Goal: Task Accomplishment & Management: Manage account settings

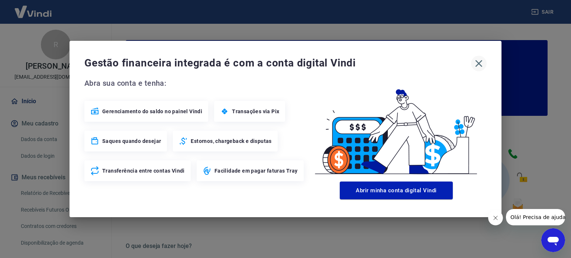
click at [481, 63] on icon "button" at bounding box center [479, 64] width 12 height 12
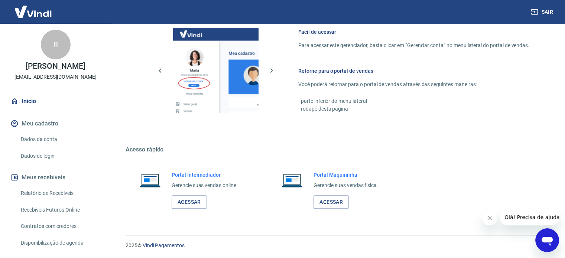
click at [43, 126] on button "Meu cadastro" at bounding box center [55, 124] width 93 height 16
click at [45, 139] on link "Dados da conta" at bounding box center [60, 139] width 84 height 15
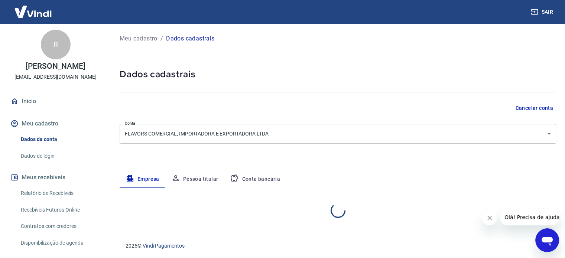
select select "SP"
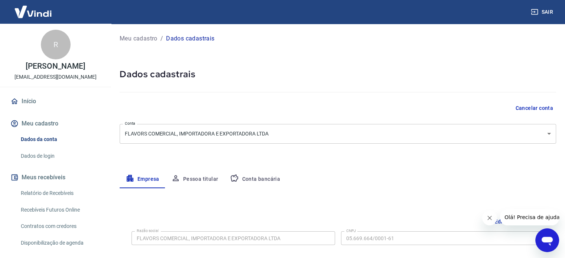
click at [195, 178] on button "Pessoa titular" at bounding box center [194, 180] width 59 height 18
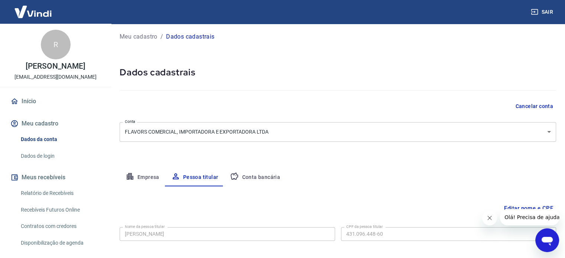
scroll to position [39, 0]
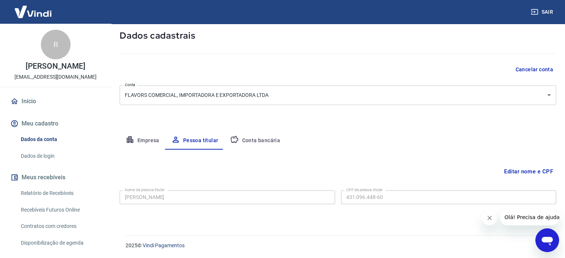
click at [269, 140] on button "Conta bancária" at bounding box center [255, 141] width 62 height 18
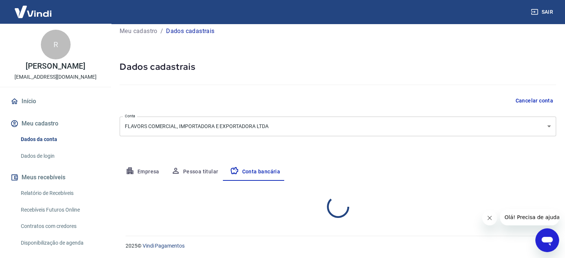
select select "1"
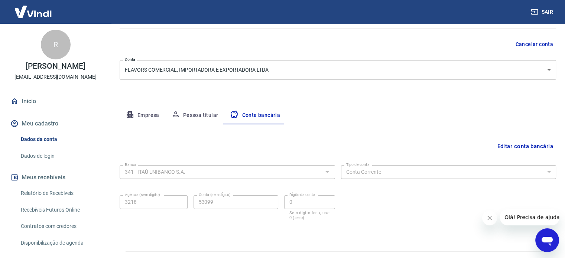
scroll to position [80, 0]
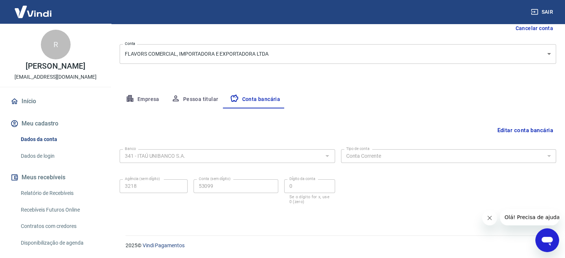
click at [489, 218] on icon "Fechar mensagem da empresa" at bounding box center [490, 218] width 4 height 4
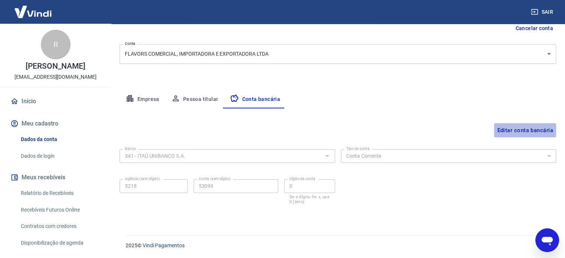
click at [523, 130] on button "Editar conta bancária" at bounding box center [525, 130] width 62 height 14
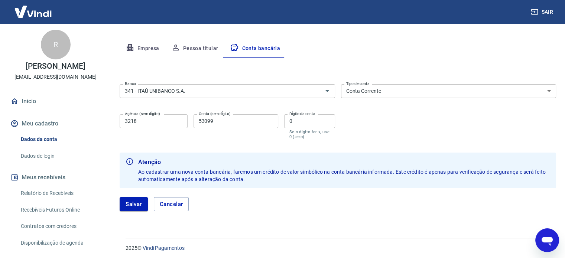
scroll to position [133, 0]
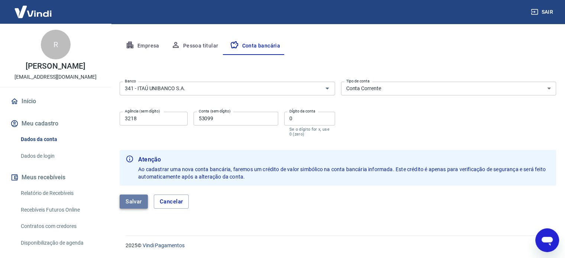
click at [136, 203] on button "Salvar" at bounding box center [134, 202] width 28 height 14
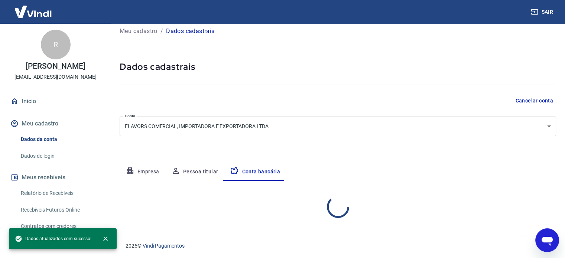
select select "1"
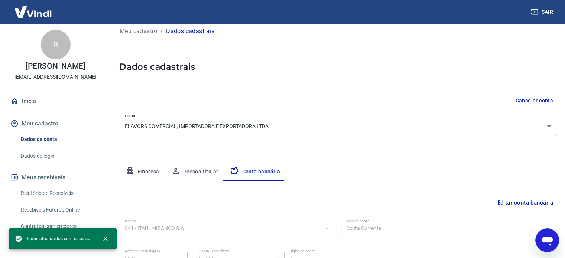
scroll to position [80, 0]
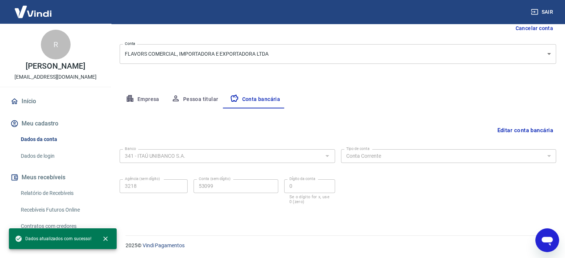
click at [530, 130] on button "Editar conta bancária" at bounding box center [525, 130] width 62 height 14
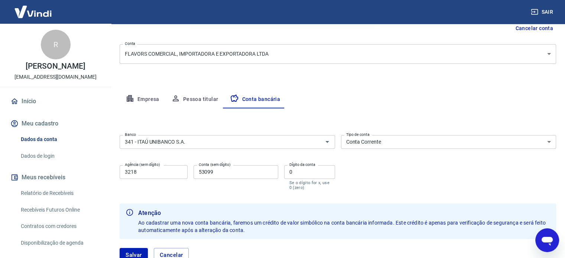
click at [165, 172] on input "3218" at bounding box center [154, 172] width 68 height 14
drag, startPoint x: 158, startPoint y: 173, endPoint x: 98, endPoint y: 169, distance: 60.6
click at [98, 169] on div "Sair R Rodrigo Nassuno Alves administrativo@flavors.com.br Início Meu cadastro …" at bounding box center [282, 49] width 565 height 258
type input "4175"
type input "13004389"
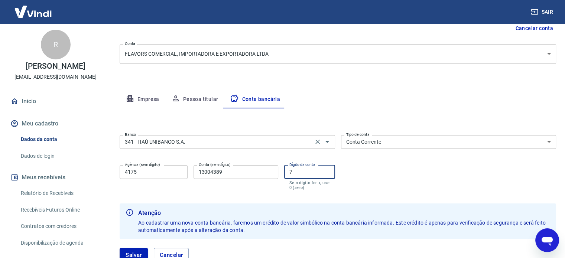
type input "7"
click at [230, 141] on input "341 - ITAÚ UNIBANCO S.A." at bounding box center [216, 141] width 189 height 9
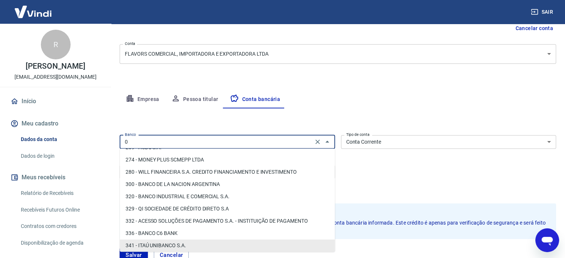
scroll to position [0, 0]
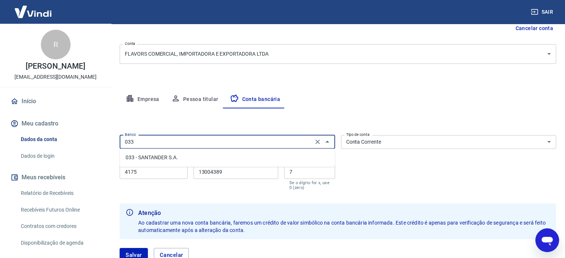
click at [176, 154] on li "033 - SANTANDER S.A." at bounding box center [227, 158] width 215 height 12
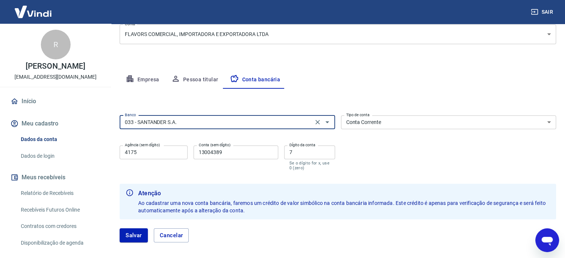
scroll to position [133, 0]
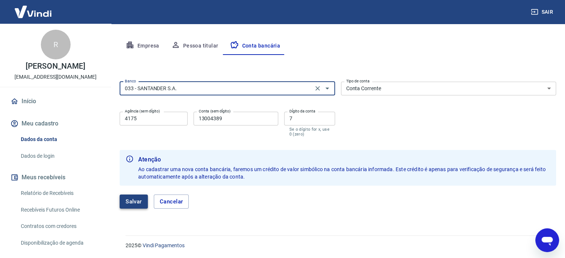
type input "033 - SANTANDER S.A."
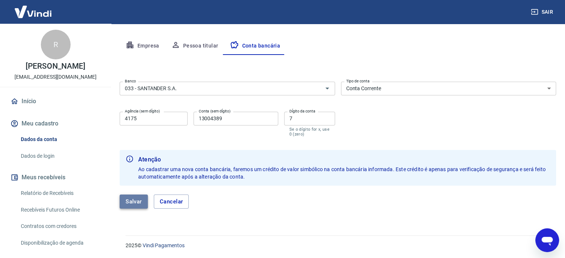
click at [133, 201] on button "Salvar" at bounding box center [134, 202] width 28 height 14
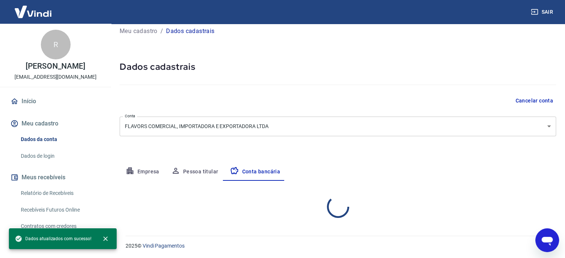
select select "1"
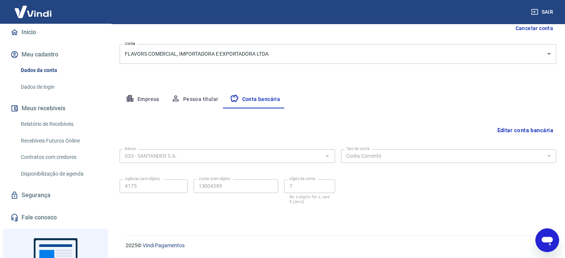
scroll to position [52, 0]
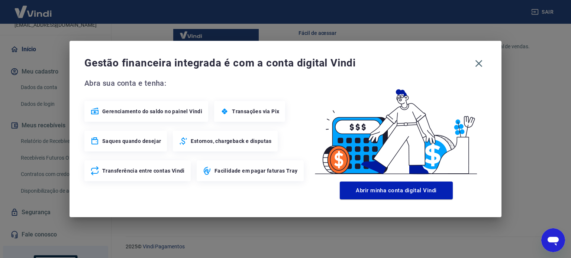
scroll to position [460, 0]
click at [480, 63] on icon "button" at bounding box center [479, 64] width 12 height 12
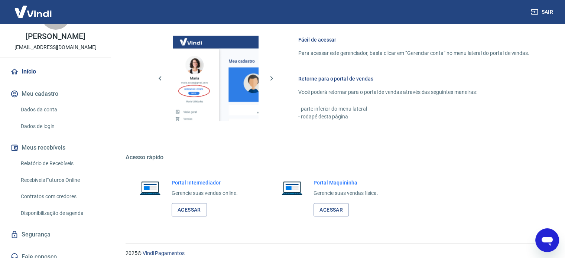
scroll to position [0, 0]
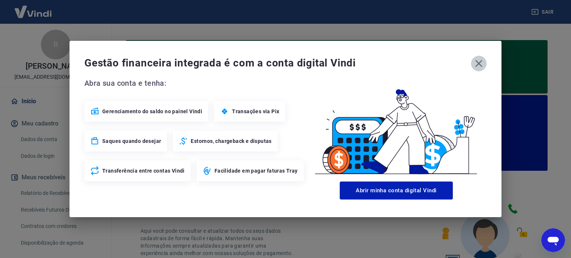
click at [476, 63] on icon "button" at bounding box center [479, 64] width 12 height 12
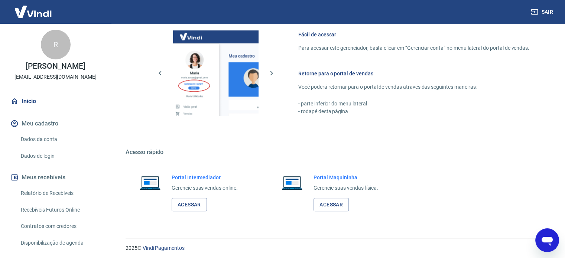
scroll to position [460, 0]
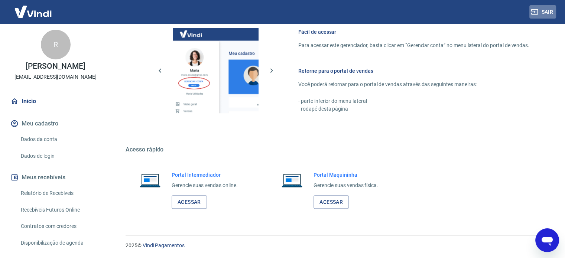
click at [542, 9] on button "Sair" at bounding box center [542, 12] width 27 height 14
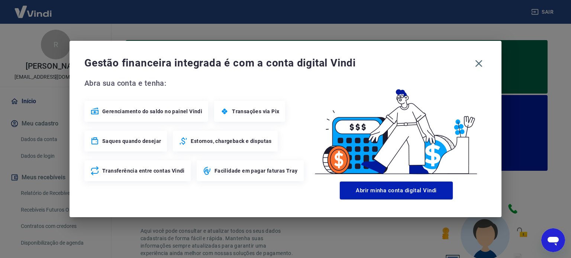
click at [155, 113] on span "Gerenciamento do saldo no painel Vindi" at bounding box center [152, 111] width 100 height 7
click at [96, 111] on icon at bounding box center [94, 111] width 9 height 9
click at [479, 57] on button "button" at bounding box center [479, 64] width 16 height 16
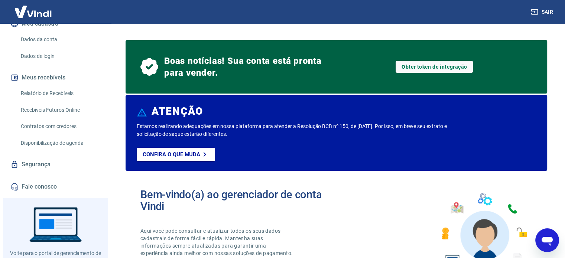
scroll to position [111, 0]
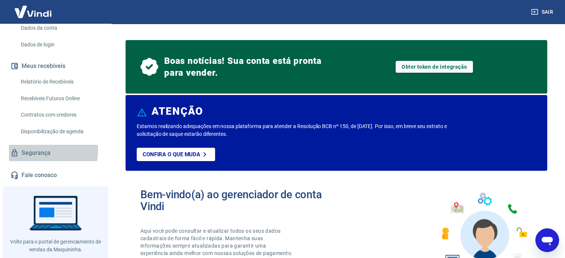
click at [35, 150] on link "Segurança" at bounding box center [55, 153] width 93 height 16
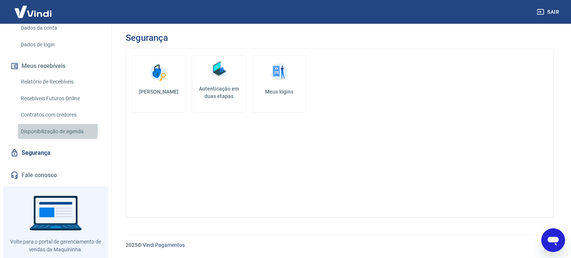
click at [45, 130] on link "Disponibilização de agenda" at bounding box center [60, 131] width 84 height 15
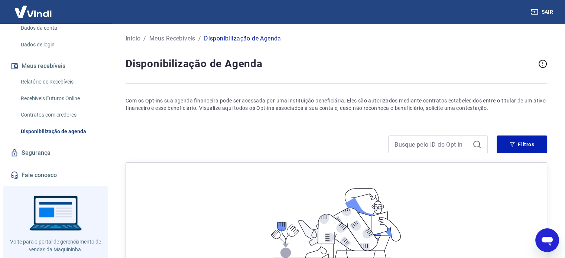
click at [55, 107] on link "Contratos com credores" at bounding box center [60, 114] width 84 height 15
click at [56, 98] on link "Recebíveis Futuros Online" at bounding box center [60, 98] width 84 height 15
